Goal: Task Accomplishment & Management: Manage account settings

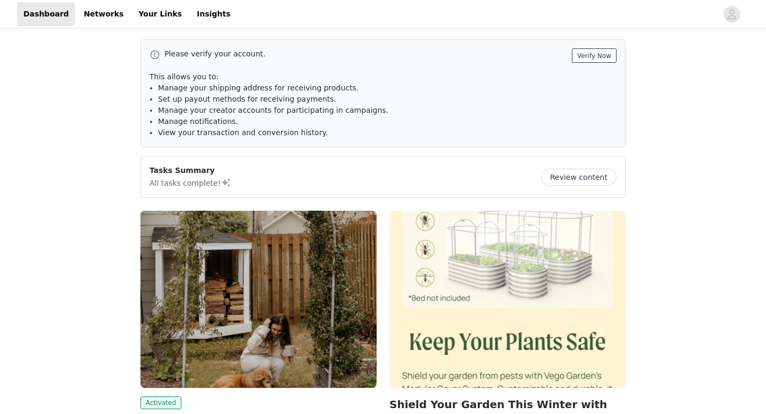
click at [596, 54] on button "Verify Now" at bounding box center [594, 55] width 45 height 14
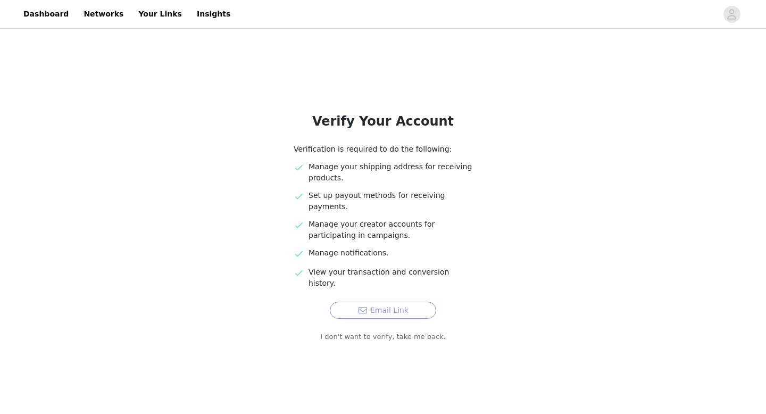
click at [393, 302] on button "Email Link" at bounding box center [383, 310] width 106 height 17
